Goal: Complete application form

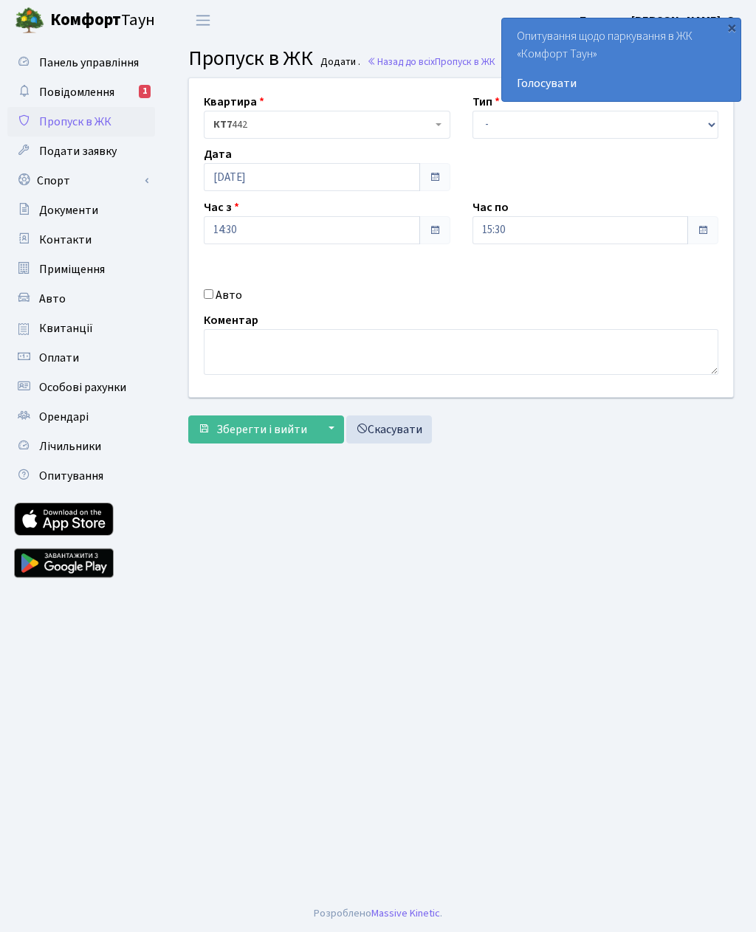
click at [213, 291] on input "Авто" at bounding box center [209, 294] width 10 height 10
checkbox input "true"
click at [364, 240] on input "14:30" at bounding box center [312, 230] width 216 height 28
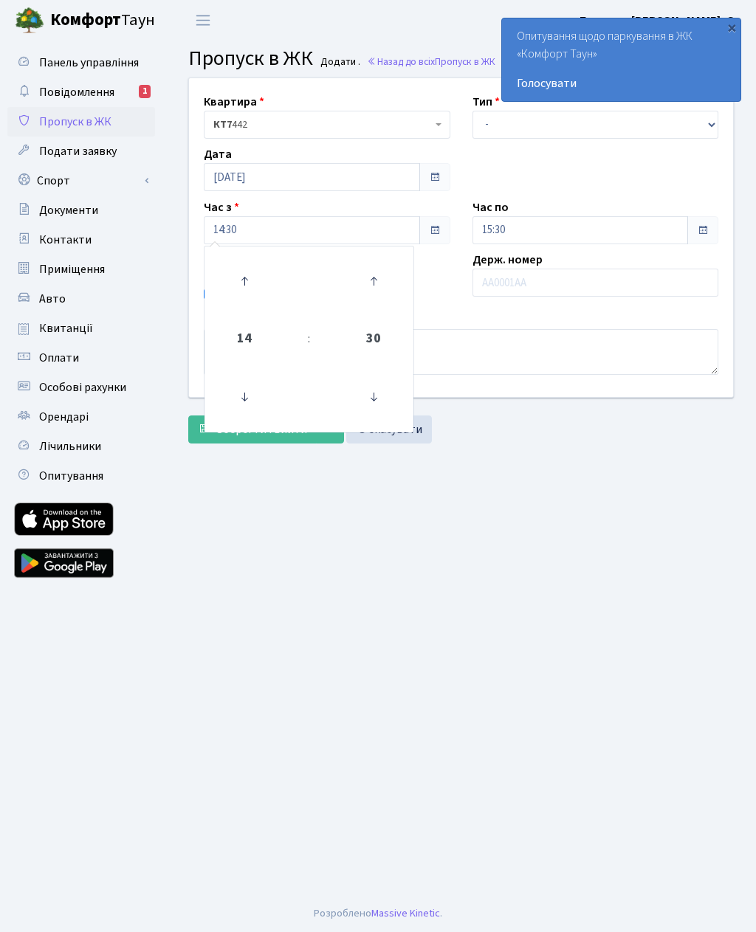
click at [484, 544] on main "Admin Пропуск в ЖК Додати Пропуск в ЖК Додати . Назад до всіх Пропуск в ЖК Квар…" at bounding box center [461, 468] width 590 height 854
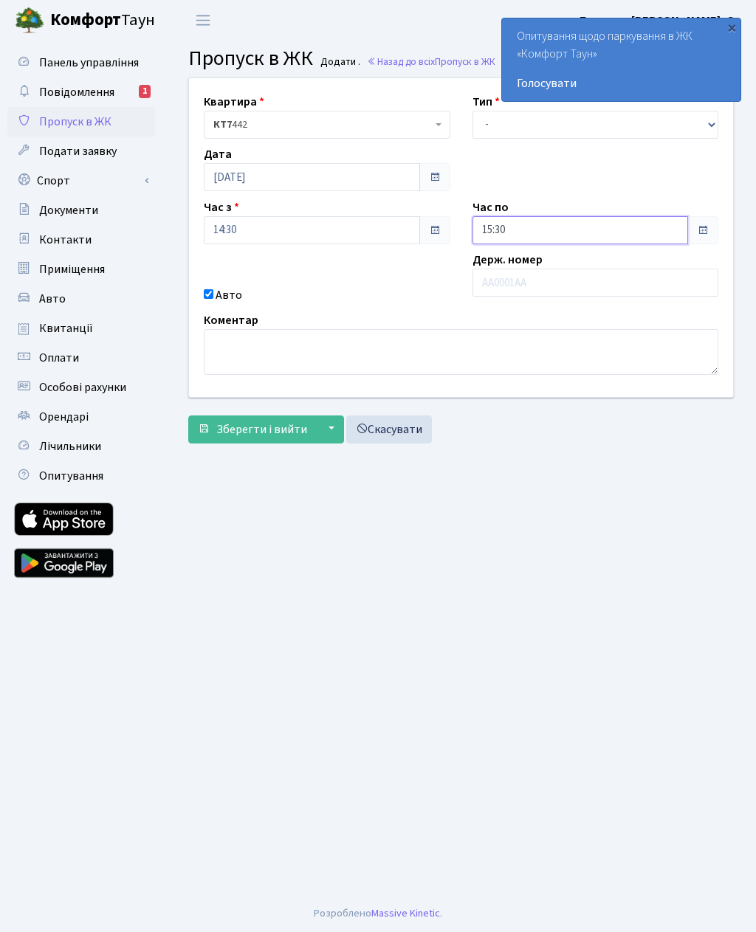
click at [519, 229] on input "15:30" at bounding box center [580, 230] width 216 height 28
click at [502, 282] on icon at bounding box center [513, 281] width 40 height 40
click at [508, 286] on icon at bounding box center [513, 281] width 40 height 40
click at [514, 291] on icon at bounding box center [513, 281] width 40 height 40
click at [507, 281] on icon at bounding box center [513, 281] width 40 height 40
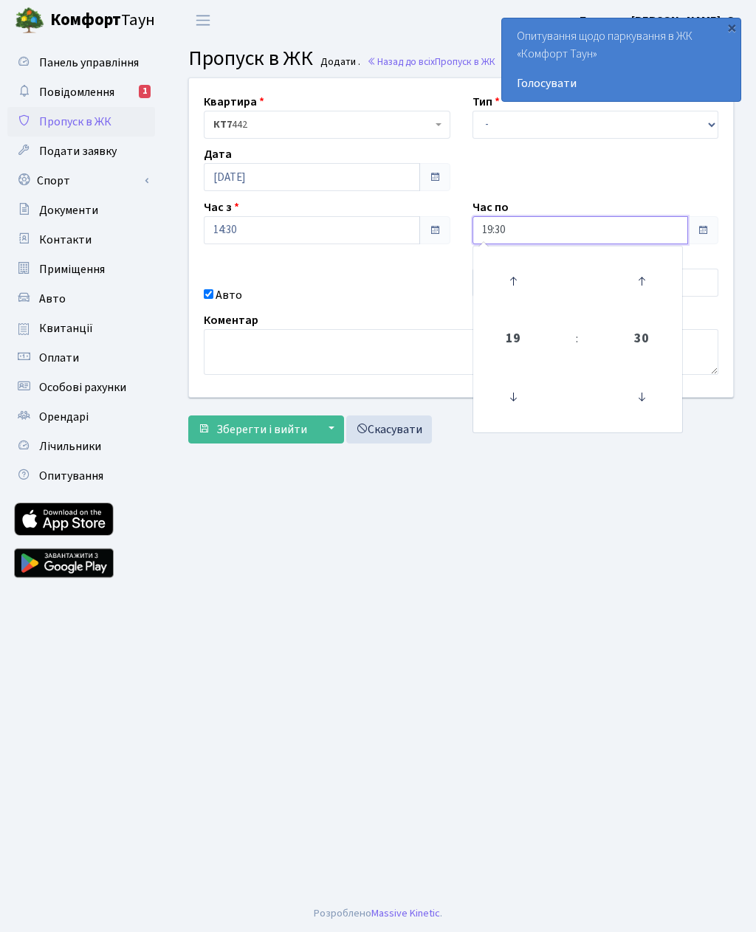
click at [511, 282] on icon at bounding box center [513, 281] width 40 height 40
type input "20:30"
click at [433, 530] on main "Admin Пропуск в ЖК Додати Пропуск в ЖК Додати . Назад до всіх Пропуск в ЖК Квар…" at bounding box center [461, 468] width 590 height 854
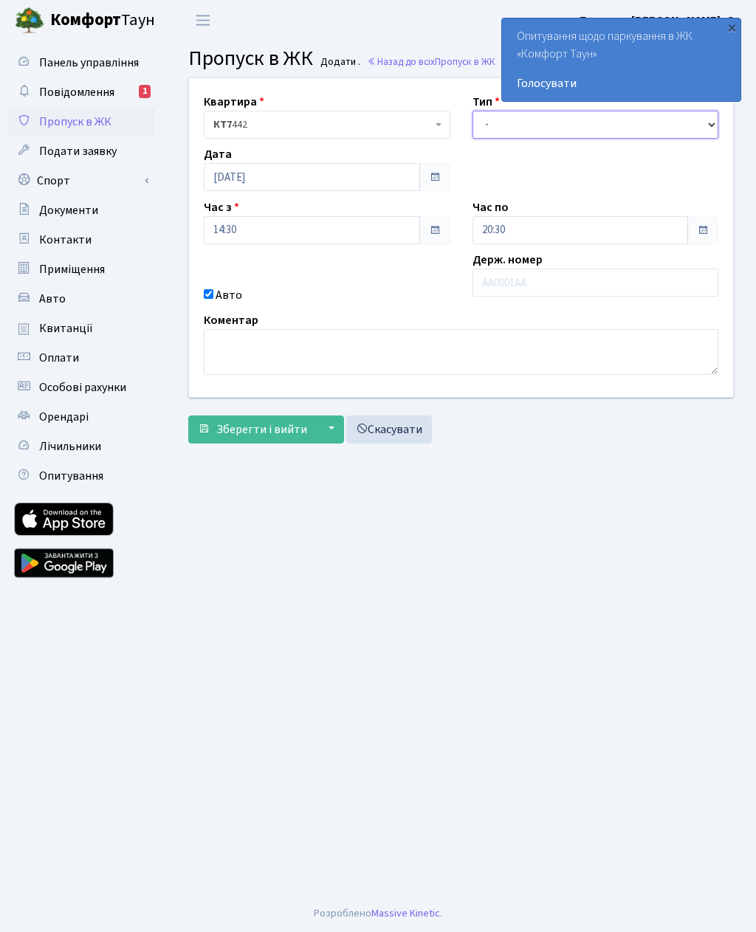
click at [492, 131] on select "- Доставка Таксі Гості Сервіс" at bounding box center [595, 125] width 246 height 28
select select "3"
click at [511, 282] on input "text" at bounding box center [595, 283] width 246 height 28
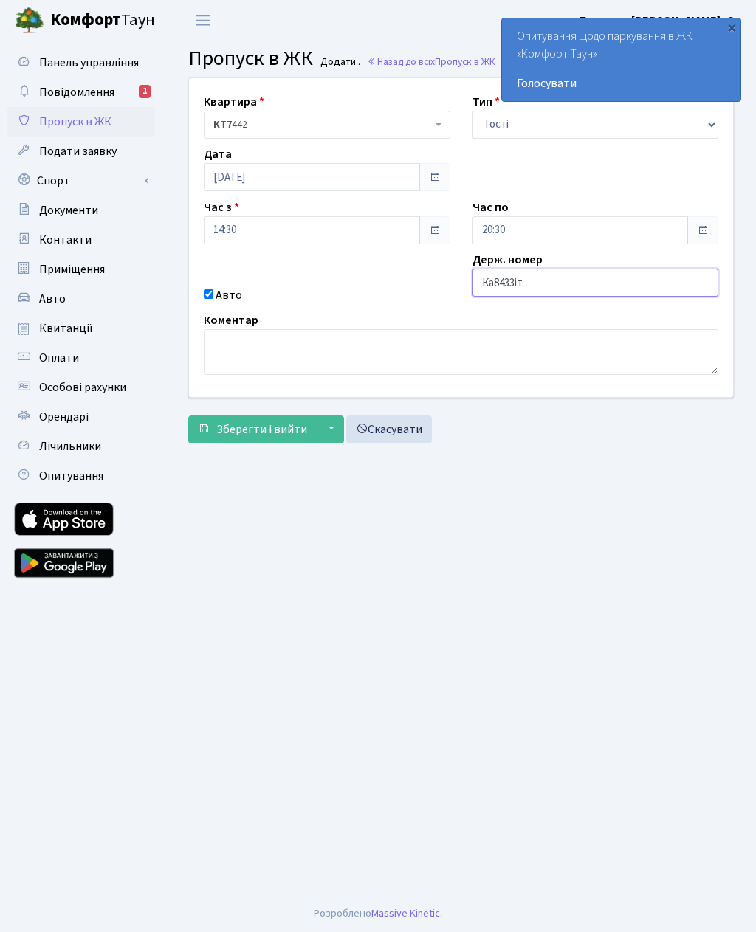
type input "Ка8433іт"
click at [265, 439] on button "Зберегти і вийти" at bounding box center [252, 429] width 128 height 28
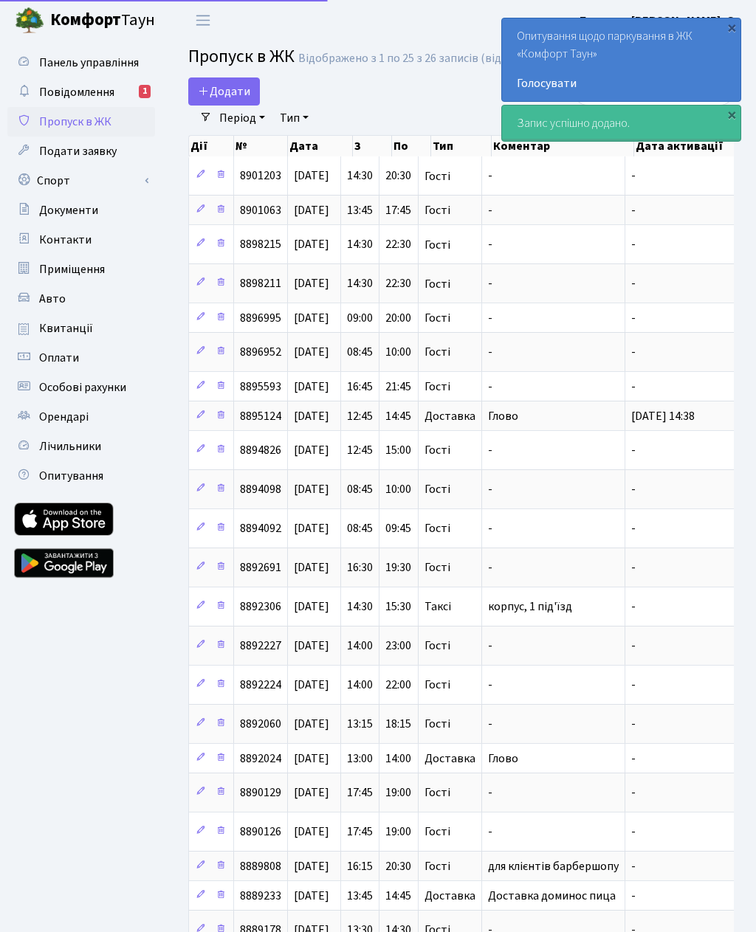
select select "25"
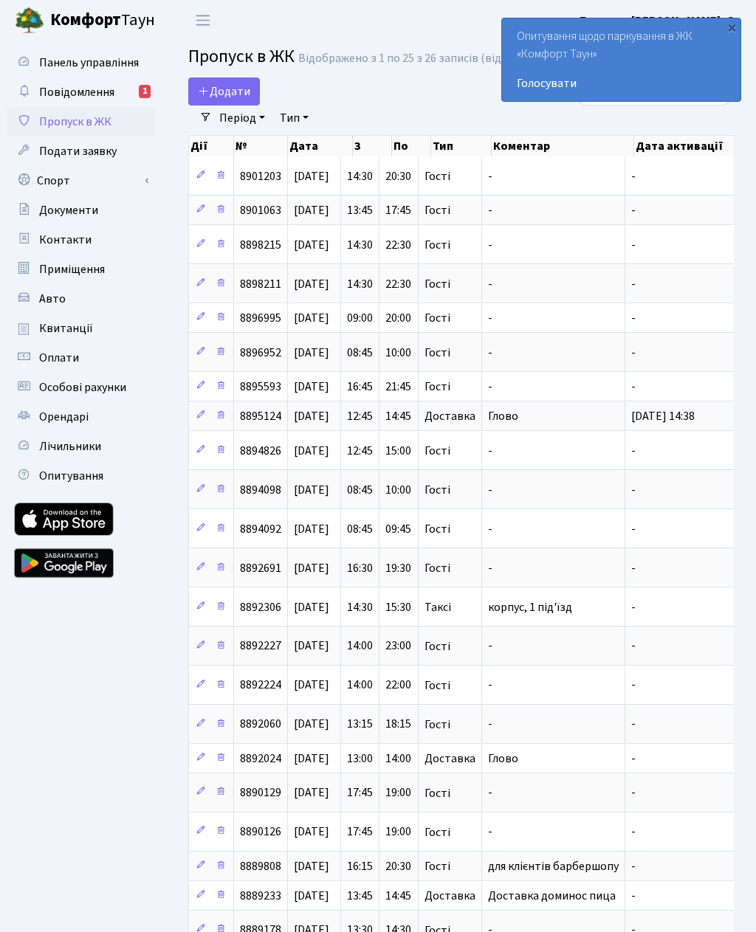
click at [243, 6] on header "Комфорт Таун Блєдних В. О. Мій обліковий запис Вийти" at bounding box center [378, 20] width 756 height 41
